Goal: Find specific page/section: Find specific page/section

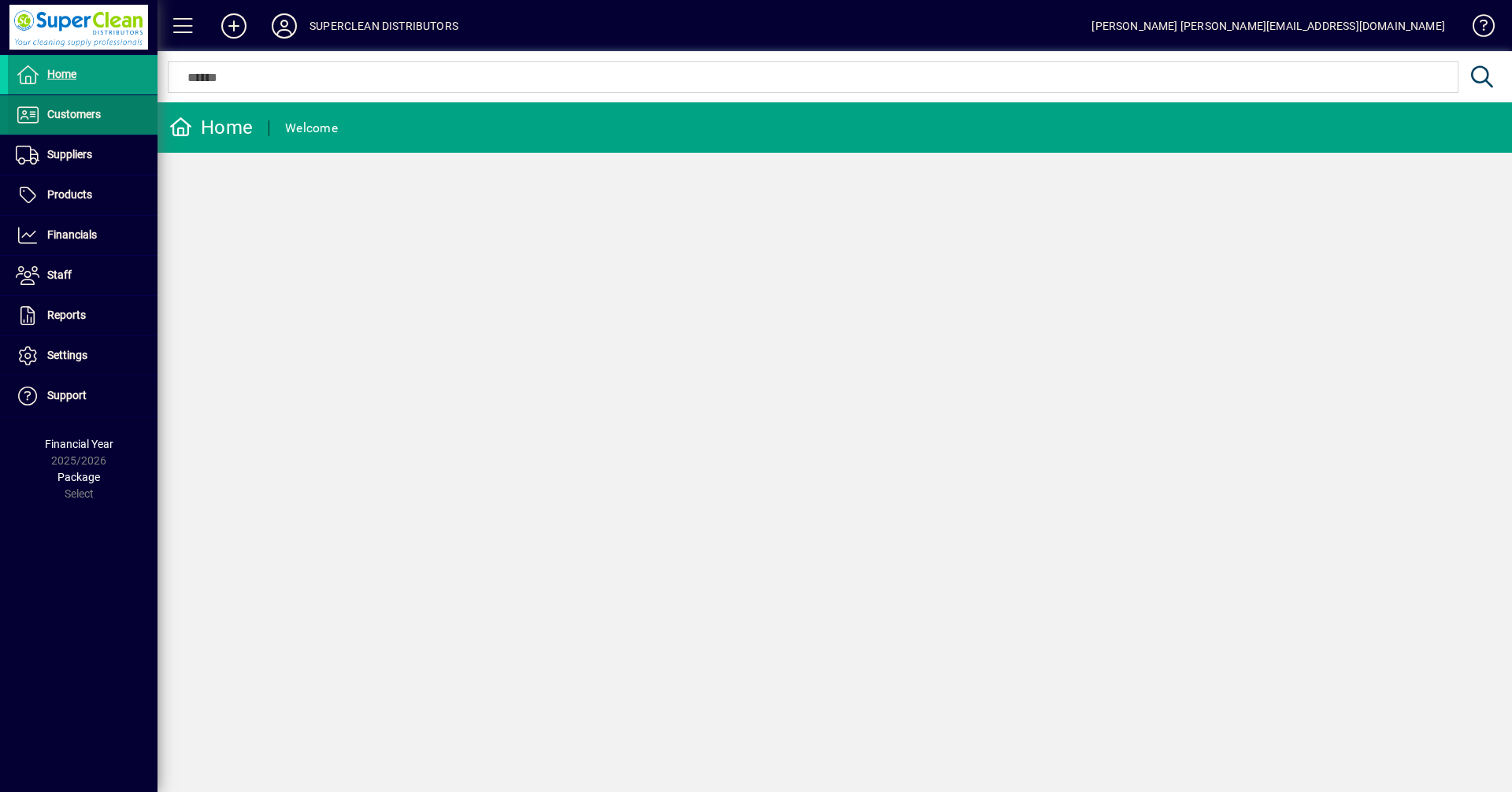
click at [62, 111] on span "Customers" at bounding box center [74, 114] width 54 height 13
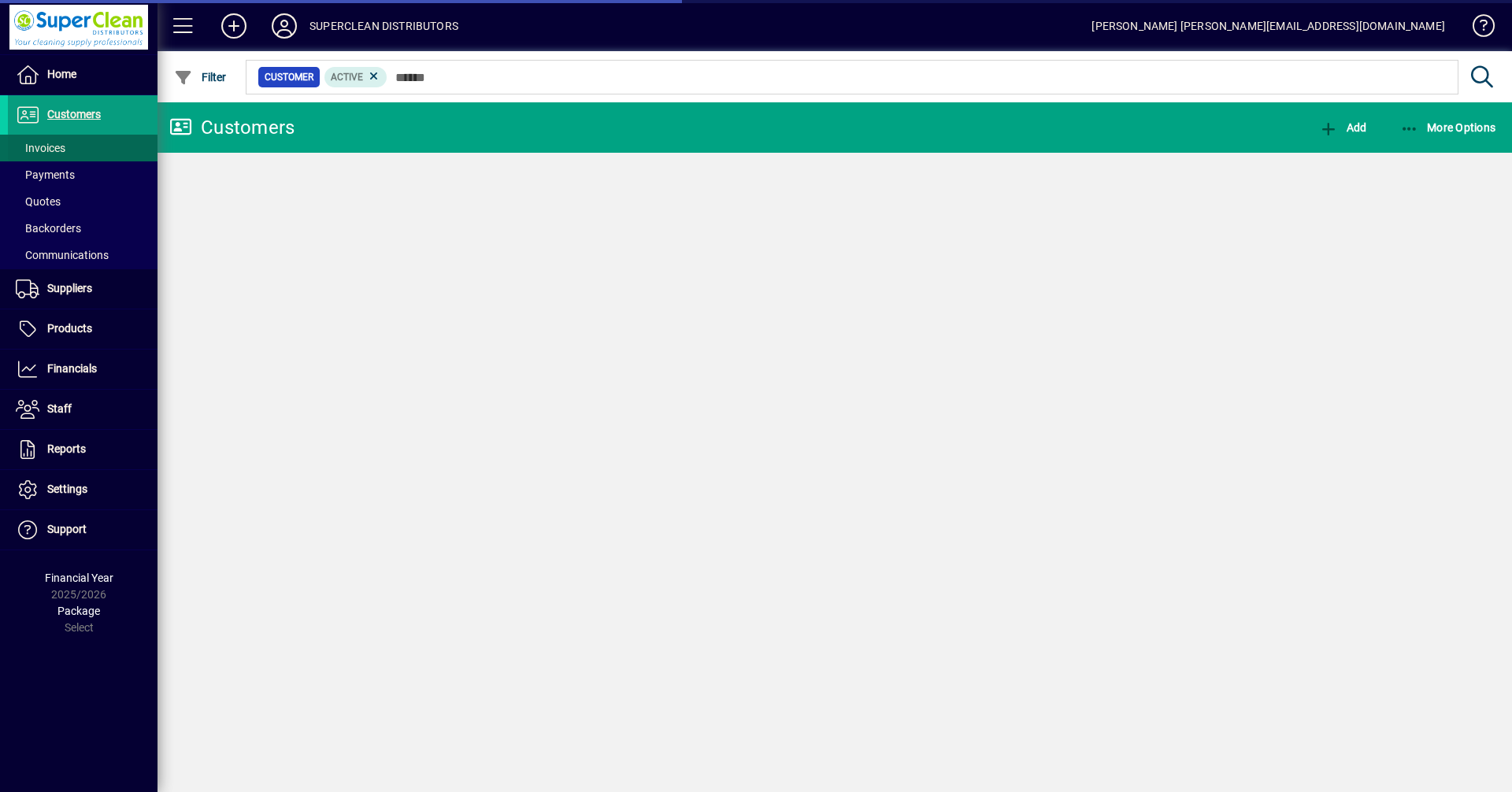
click at [33, 152] on span "Invoices" at bounding box center [40, 148] width 49 height 13
